Goal: Task Accomplishment & Management: Use online tool/utility

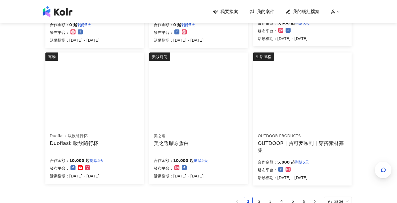
scroll to position [395, 0]
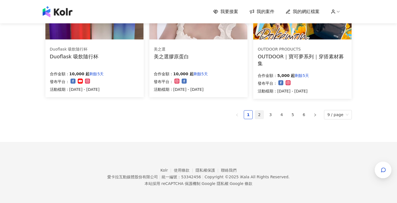
click at [257, 114] on link "2" at bounding box center [259, 115] width 8 height 8
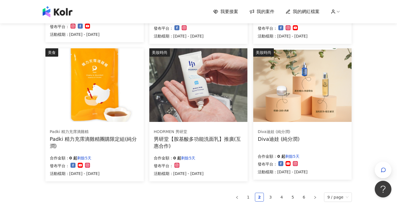
scroll to position [393, 0]
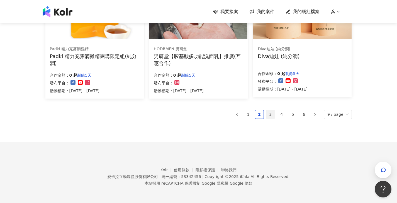
click at [272, 115] on link "3" at bounding box center [270, 114] width 8 height 8
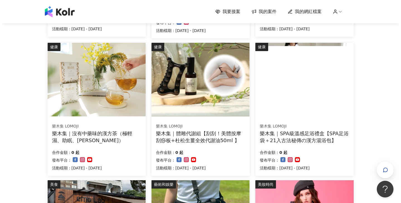
scroll to position [49, 0]
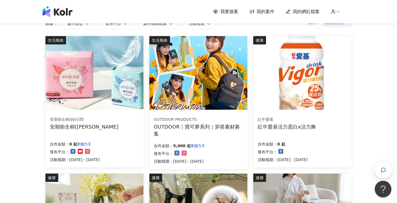
drag, startPoint x: 312, startPoint y: 88, endPoint x: 375, endPoint y: 58, distance: 69.8
click at [322, 71] on img at bounding box center [302, 73] width 98 height 74
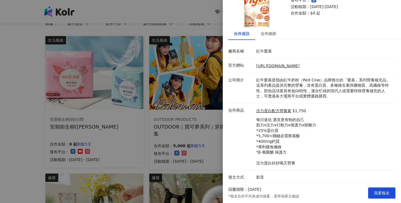
scroll to position [36, 0]
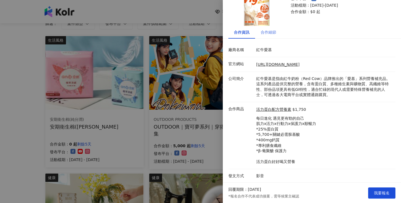
click at [261, 36] on div "合作細節" at bounding box center [268, 32] width 27 height 13
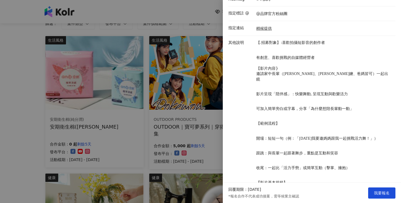
scroll to position [180, 0]
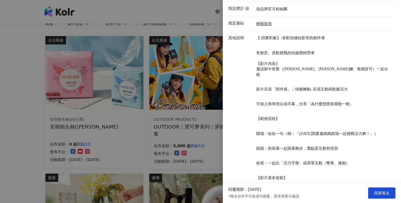
click at [203, 152] on div at bounding box center [200, 101] width 401 height 203
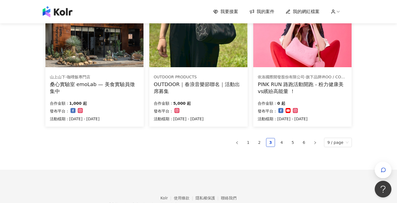
scroll to position [370, 0]
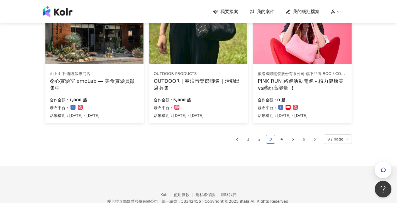
drag, startPoint x: 397, startPoint y: 82, endPoint x: 13, endPoint y: 4, distance: 391.7
click at [285, 140] on link "4" at bounding box center [281, 139] width 8 height 8
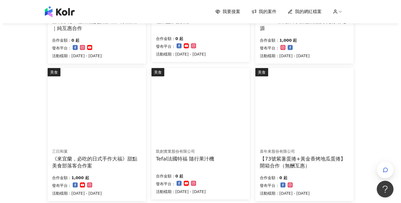
scroll to position [52, 0]
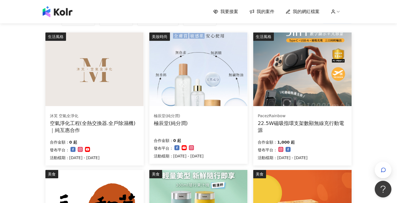
click at [335, 71] on img at bounding box center [302, 70] width 98 height 74
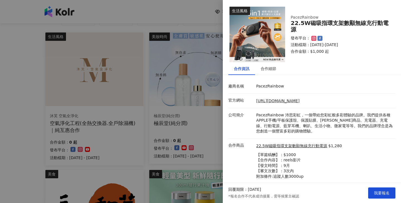
scroll to position [14, 0]
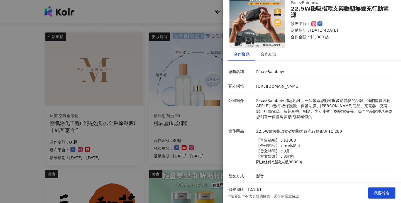
click at [159, 171] on div at bounding box center [200, 101] width 401 height 203
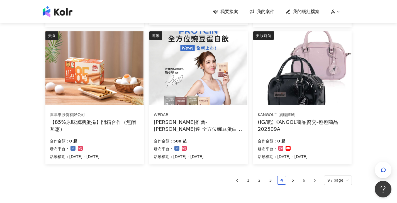
scroll to position [395, 0]
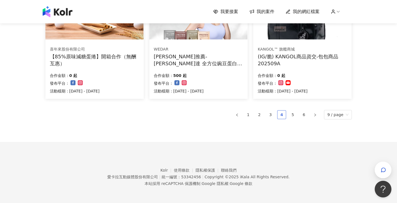
click at [286, 117] on link "4" at bounding box center [281, 115] width 8 height 8
click at [291, 115] on link "5" at bounding box center [292, 115] width 8 height 8
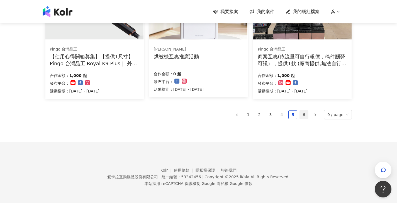
click at [306, 111] on link "6" at bounding box center [303, 115] width 8 height 8
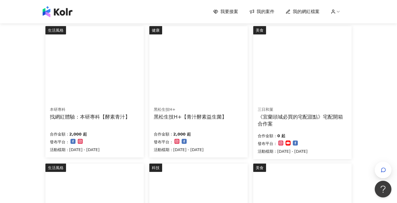
scroll to position [0, 0]
